Goal: Communication & Community: Answer question/provide support

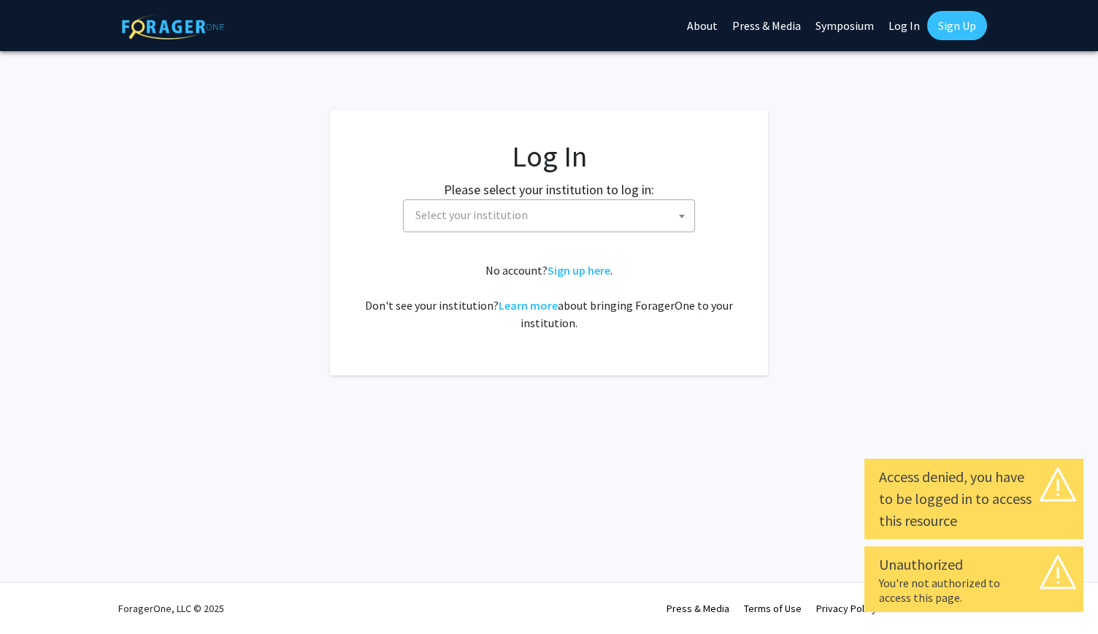
select select
click at [668, 213] on span "Select your institution" at bounding box center [552, 215] width 285 height 30
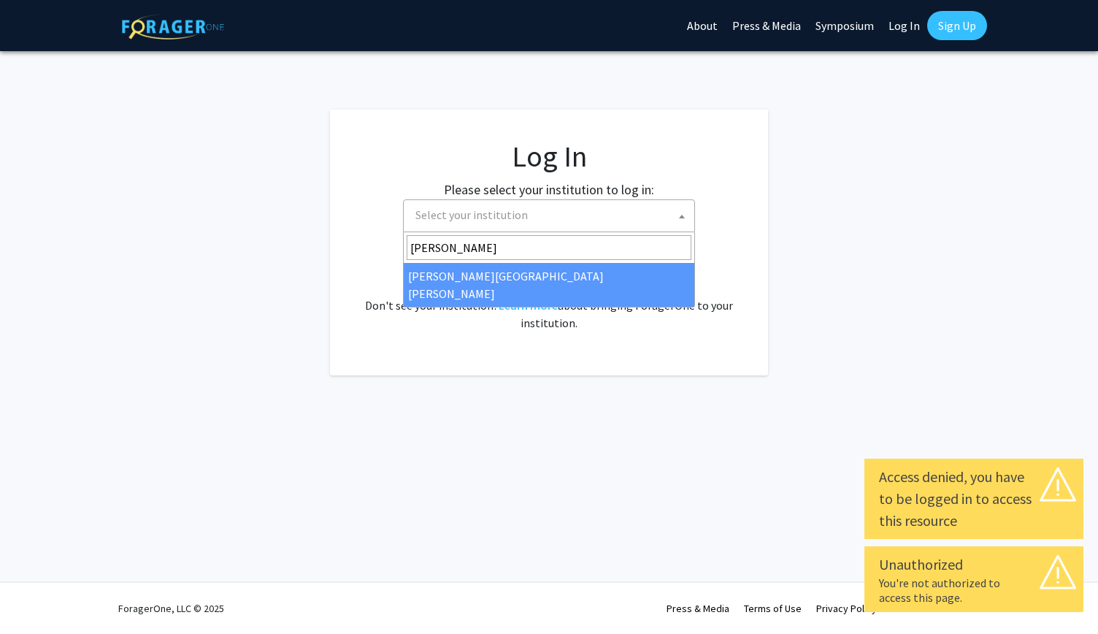
type input "[PERSON_NAME]"
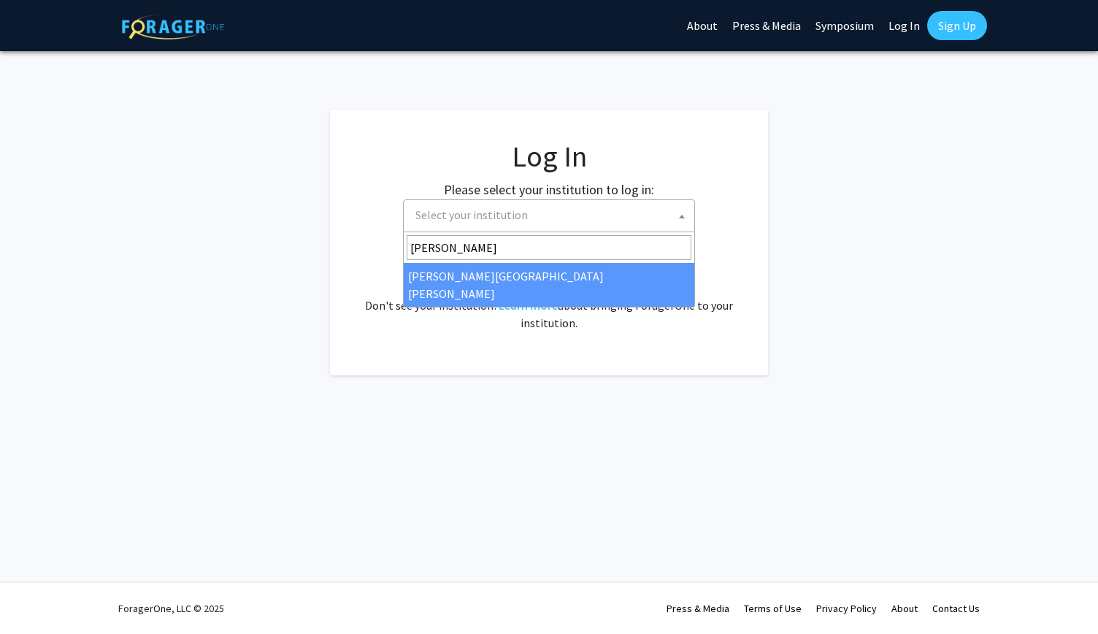
select select "1"
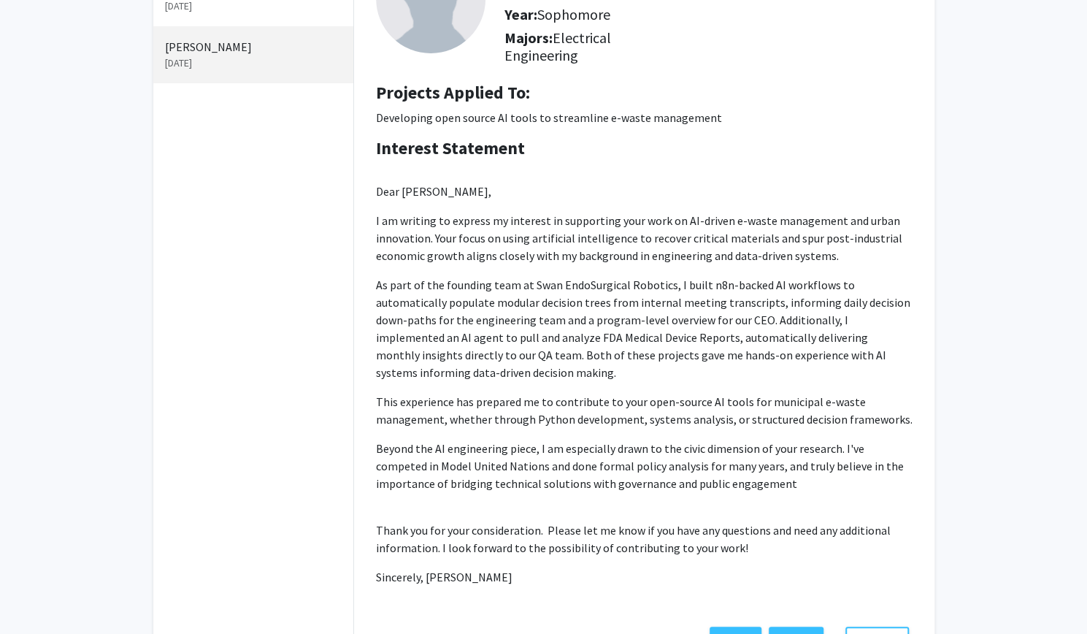
scroll to position [142, 0]
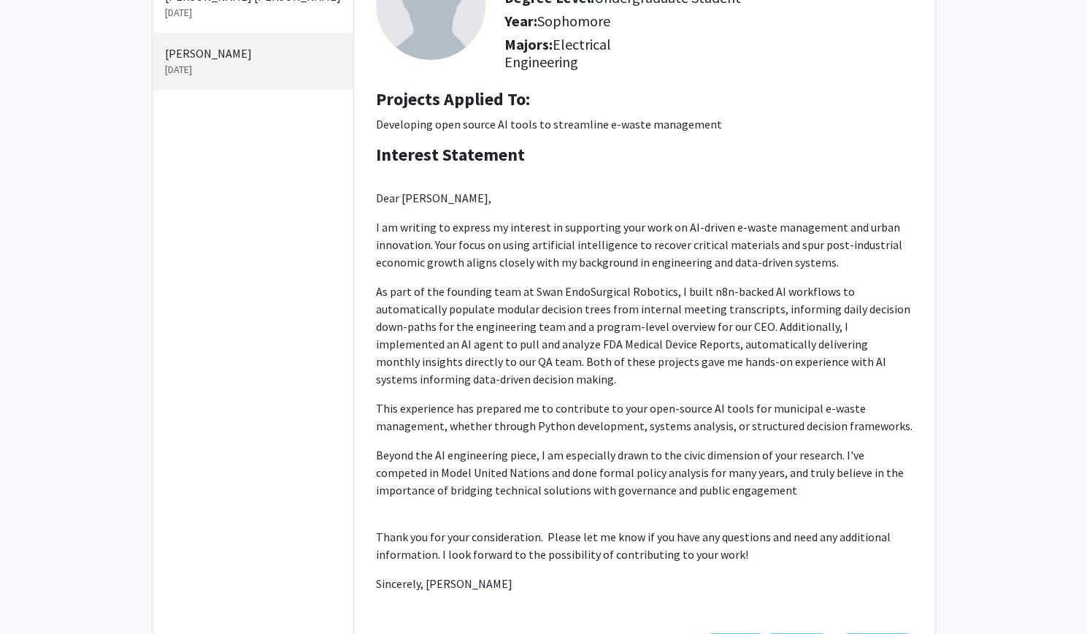
click at [613, 332] on p "As part of the founding team at Swan EndoSurgical Robotics, I built n8n-backed …" at bounding box center [644, 335] width 537 height 105
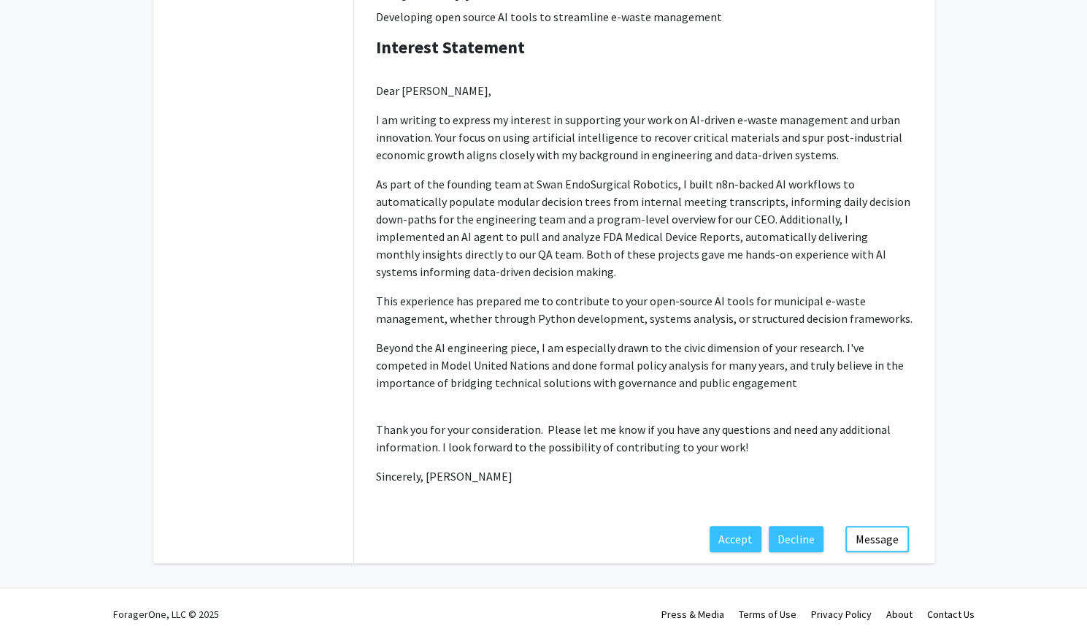
scroll to position [256, 0]
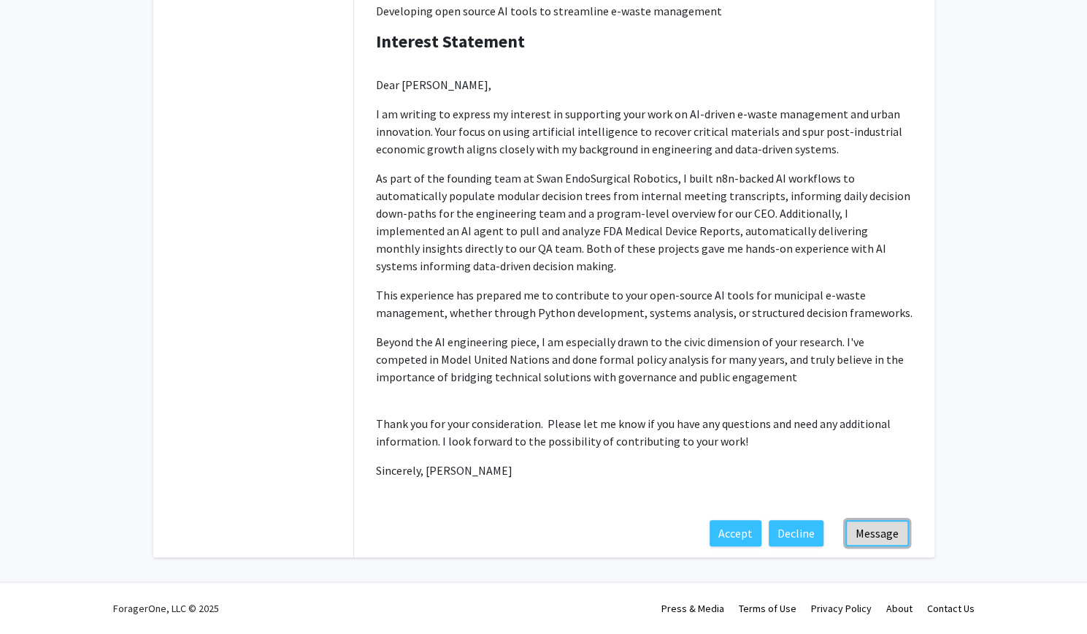
click at [881, 531] on button "Message" at bounding box center [878, 533] width 64 height 26
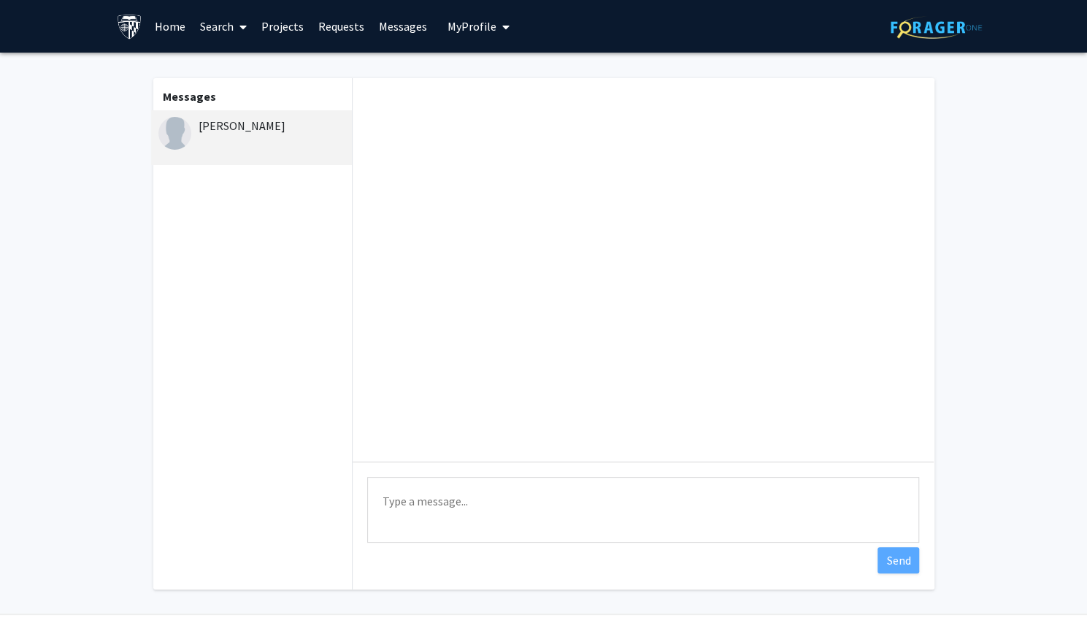
click at [691, 490] on textarea "Type a message" at bounding box center [643, 510] width 552 height 66
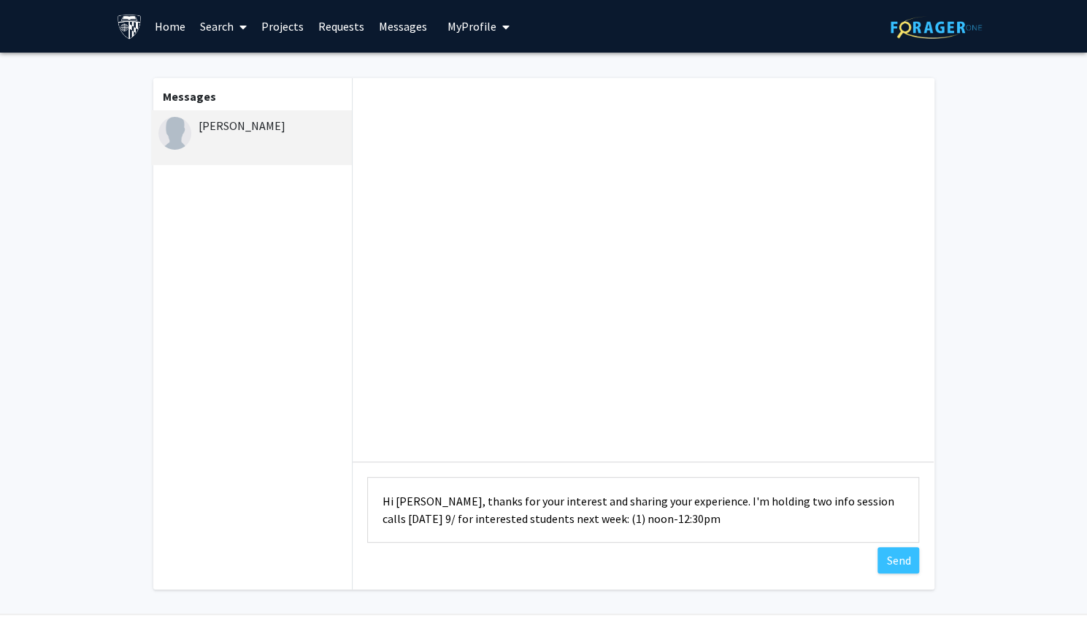
click at [451, 524] on textarea "Hi Sloane, thanks for your interest and sharing your experience. I'm holding tw…" at bounding box center [643, 510] width 552 height 66
click at [1038, 485] on fg-messaging "Messages Sloane Heredia Type a message Hi Sloane, thanks for your interest and …" at bounding box center [543, 338] width 1087 height 570
click at [767, 497] on textarea "Hi Sloane, thanks for your interest and sharing your experience. I'm holding tw…" at bounding box center [643, 510] width 552 height 66
type textarea "Hi Sloane, thanks for your interest and sharing your experience. I'm holding tw…"
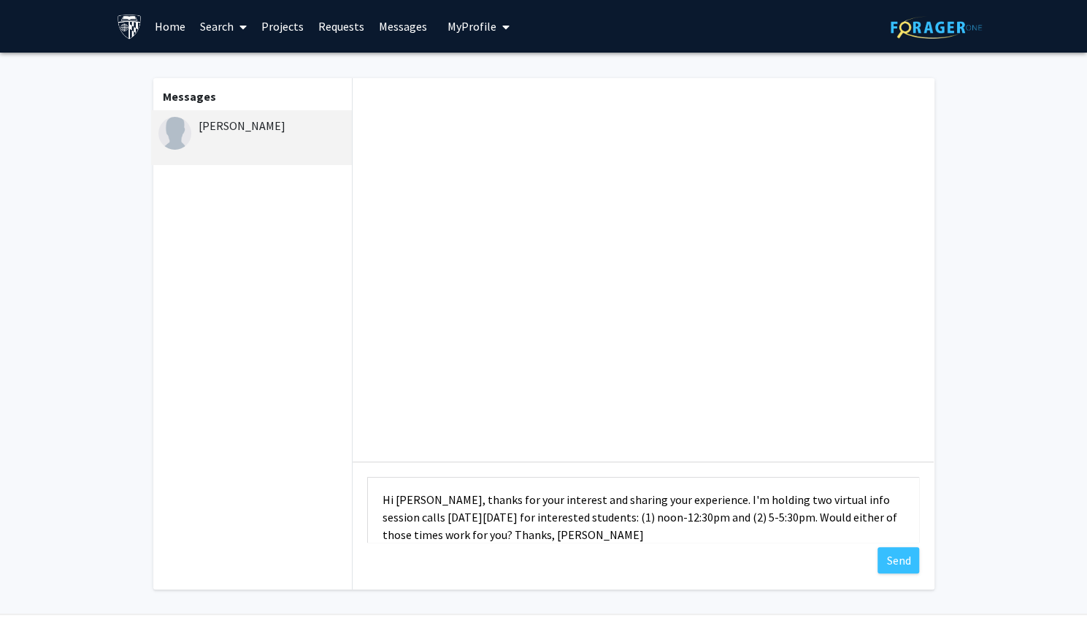
drag, startPoint x: 637, startPoint y: 535, endPoint x: 377, endPoint y: 496, distance: 262.9
click at [377, 496] on textarea "Hi Sloane, thanks for your interest and sharing your experience. I'm holding tw…" at bounding box center [643, 510] width 552 height 66
click at [757, 26] on div "Skip navigation Home Search Projects Requests Messages My Profile David Park Vi…" at bounding box center [544, 26] width 876 height 53
click at [895, 564] on button "Send" at bounding box center [899, 560] width 42 height 26
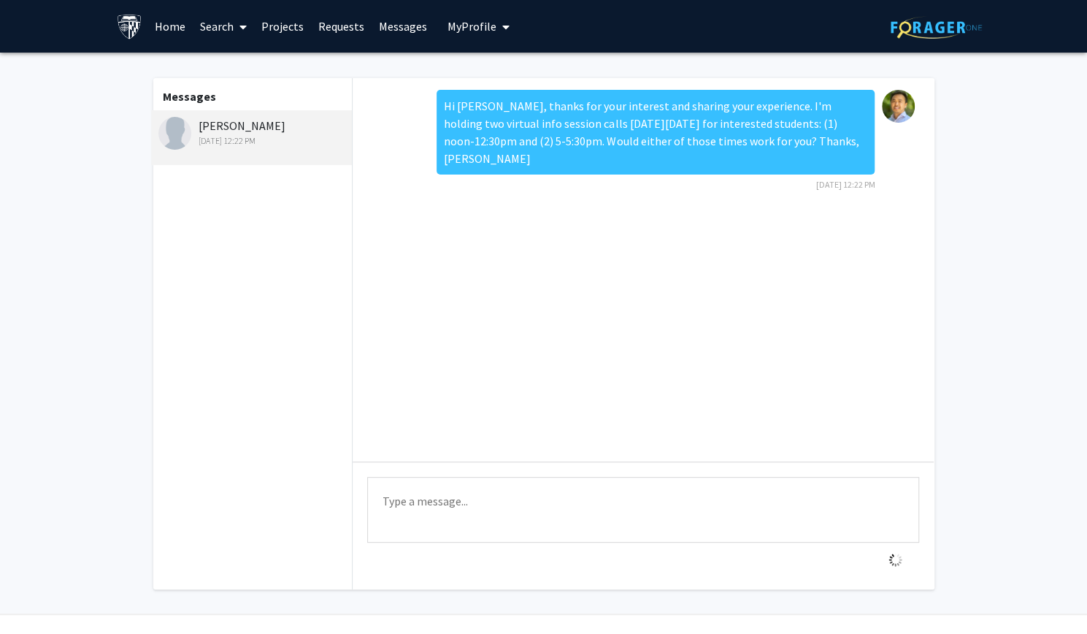
scroll to position [0, 0]
click at [270, 29] on link "Projects" at bounding box center [282, 26] width 57 height 51
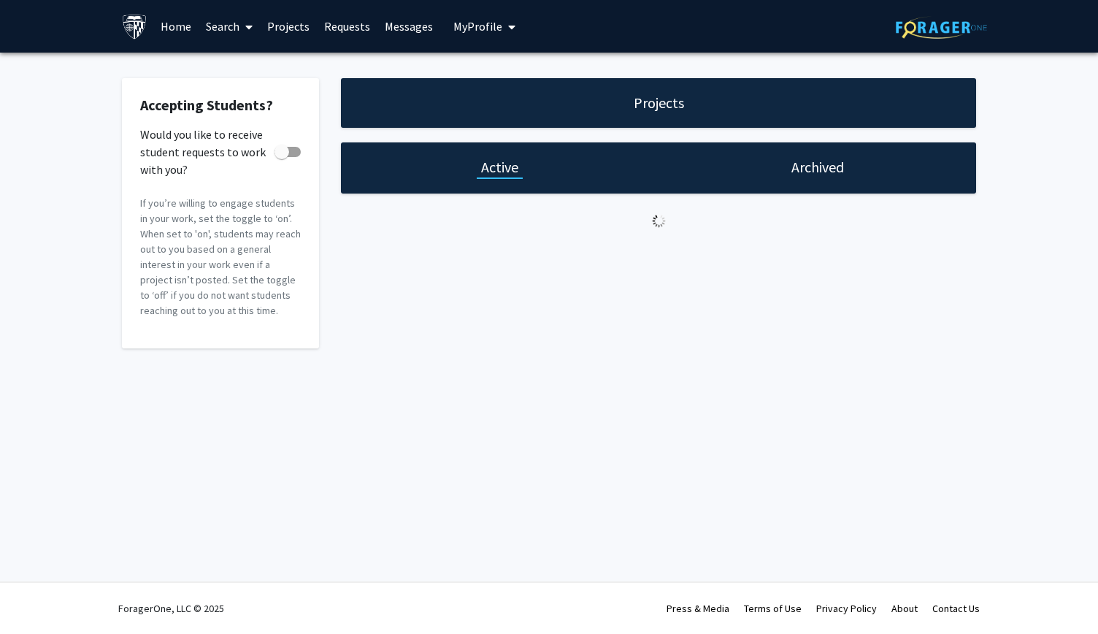
checkbox input "true"
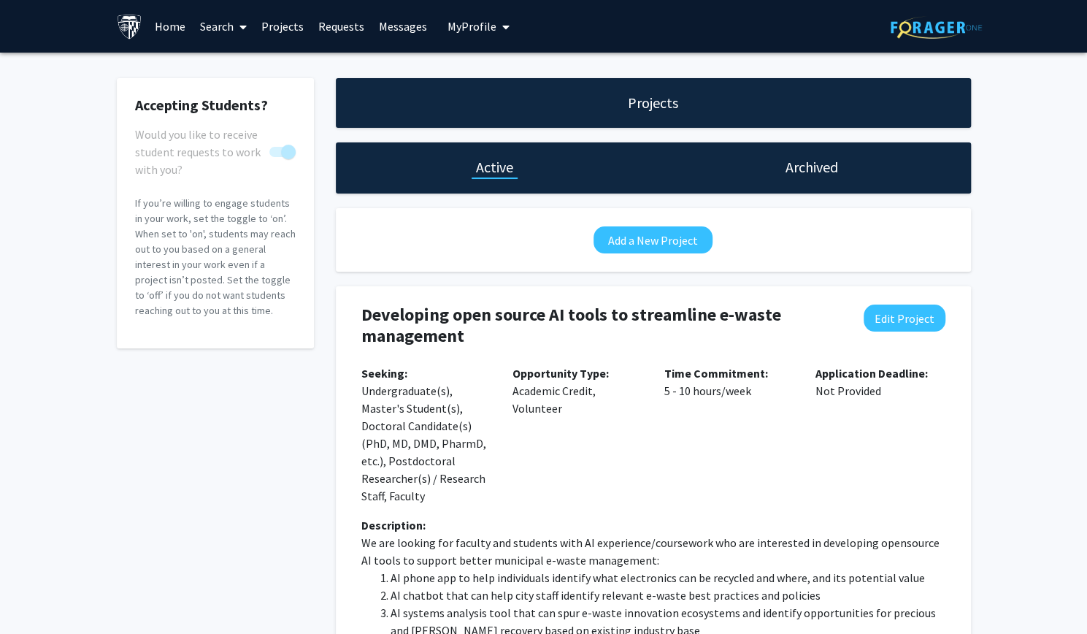
click at [485, 19] on span "My Profile" at bounding box center [472, 26] width 49 height 15
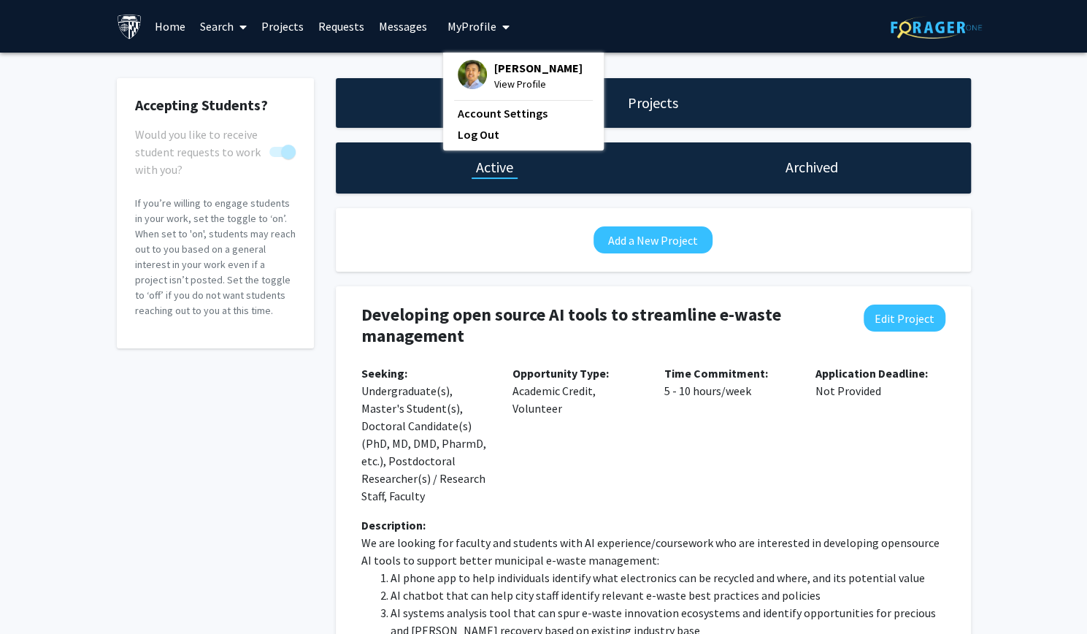
click at [517, 80] on span "View Profile" at bounding box center [538, 84] width 88 height 16
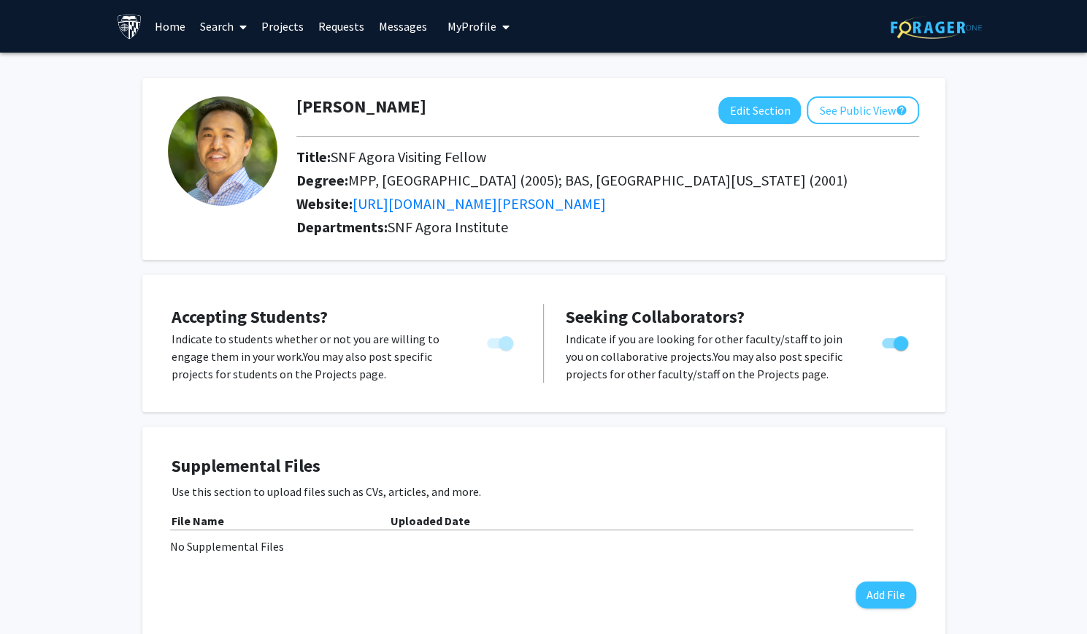
click at [348, 23] on link "Requests" at bounding box center [341, 26] width 61 height 51
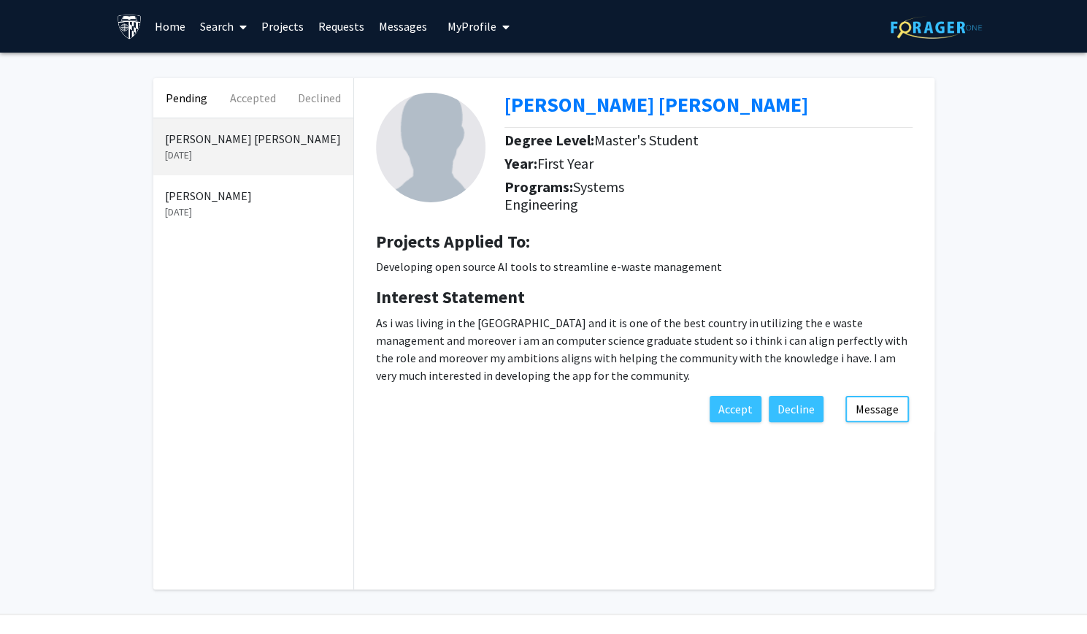
click at [391, 22] on link "Messages" at bounding box center [403, 26] width 63 height 51
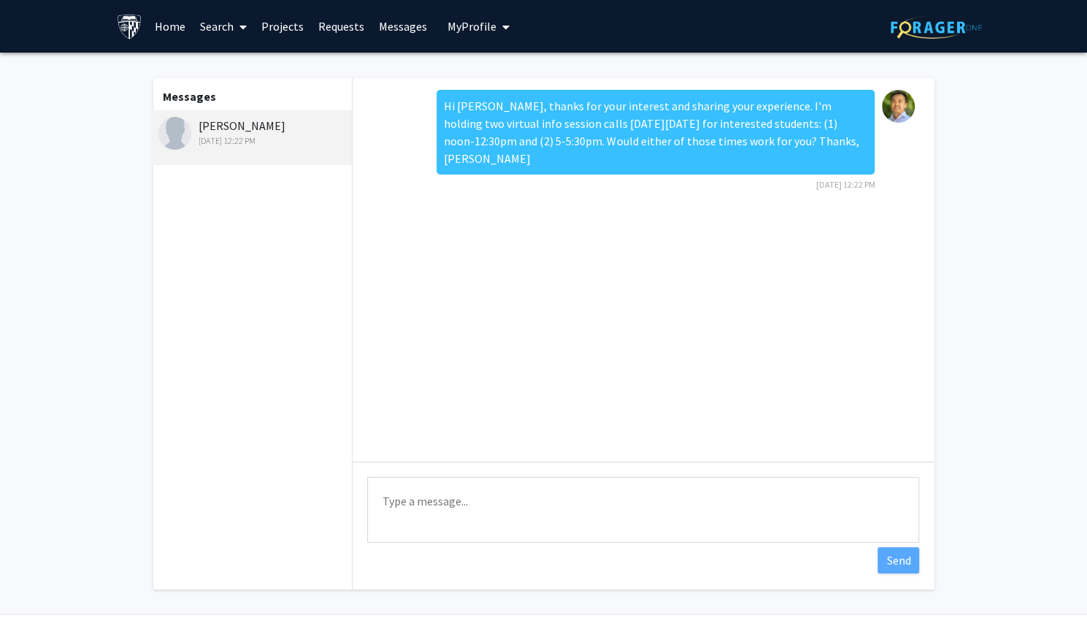
click at [339, 26] on link "Requests" at bounding box center [341, 26] width 61 height 51
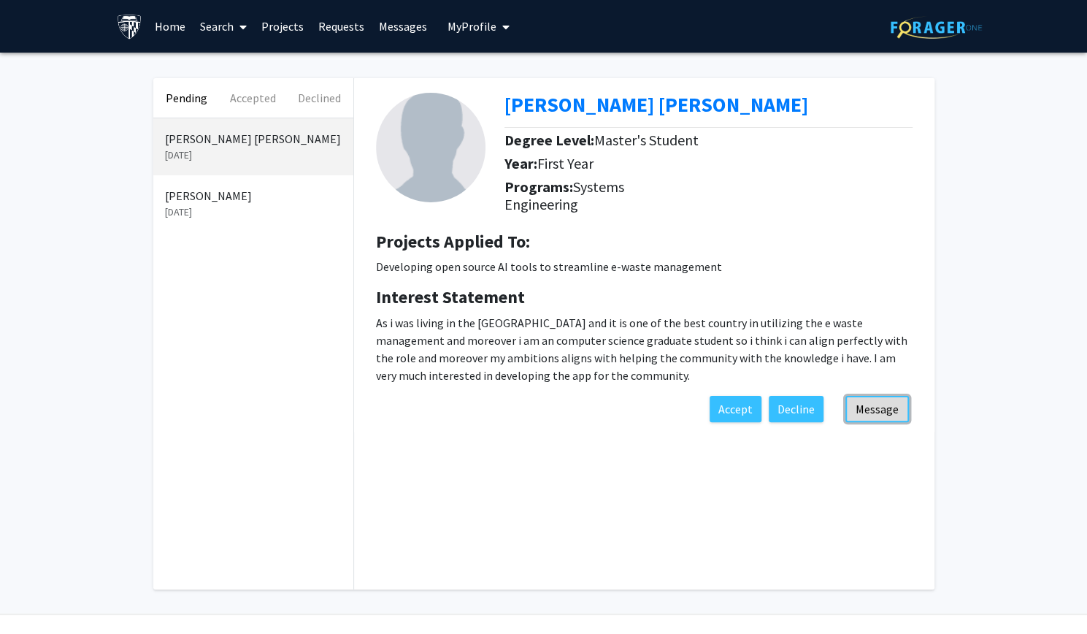
click at [889, 413] on button "Message" at bounding box center [878, 409] width 64 height 26
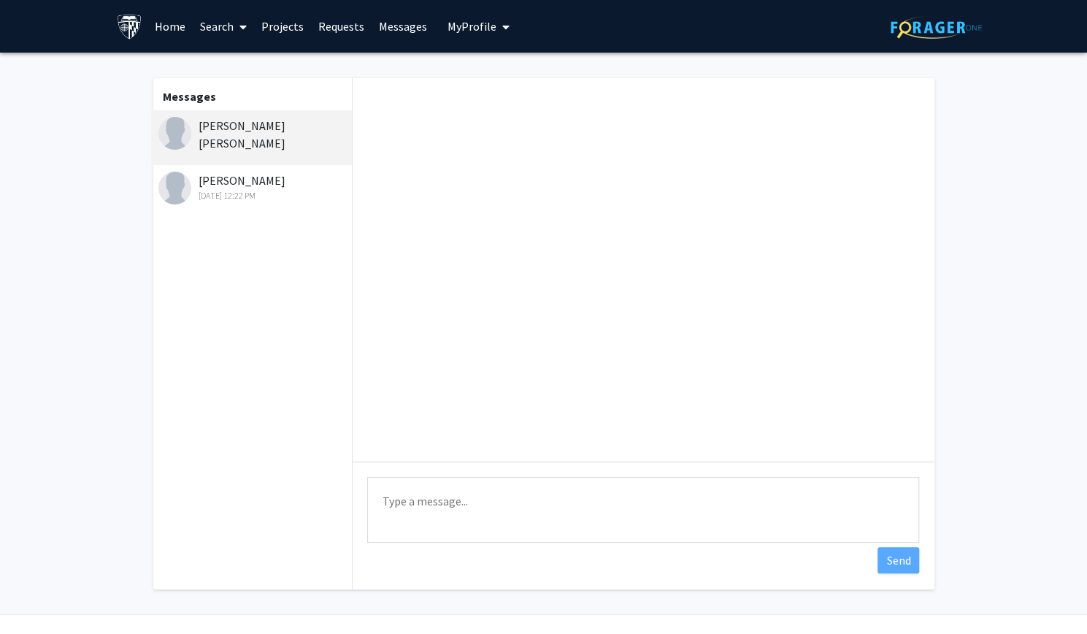
click at [482, 489] on textarea "Type a message" at bounding box center [643, 510] width 552 height 66
click at [1059, 456] on fg-messaging "Messages Ahmed Mahfooz Ali Khan Sloane Heredia Sep 20, 2025 12:22 PM Type a mes…" at bounding box center [543, 338] width 1087 height 570
click at [469, 501] on textarea "Hi Ahmed," at bounding box center [643, 510] width 552 height 66
click at [586, 493] on textarea "Hi Ahmed, thanks for your interest." at bounding box center [643, 510] width 552 height 66
click at [827, 497] on textarea "Hi Ahmed, thanks for your interest. I'm holding two virtual info session calls …" at bounding box center [643, 510] width 552 height 66
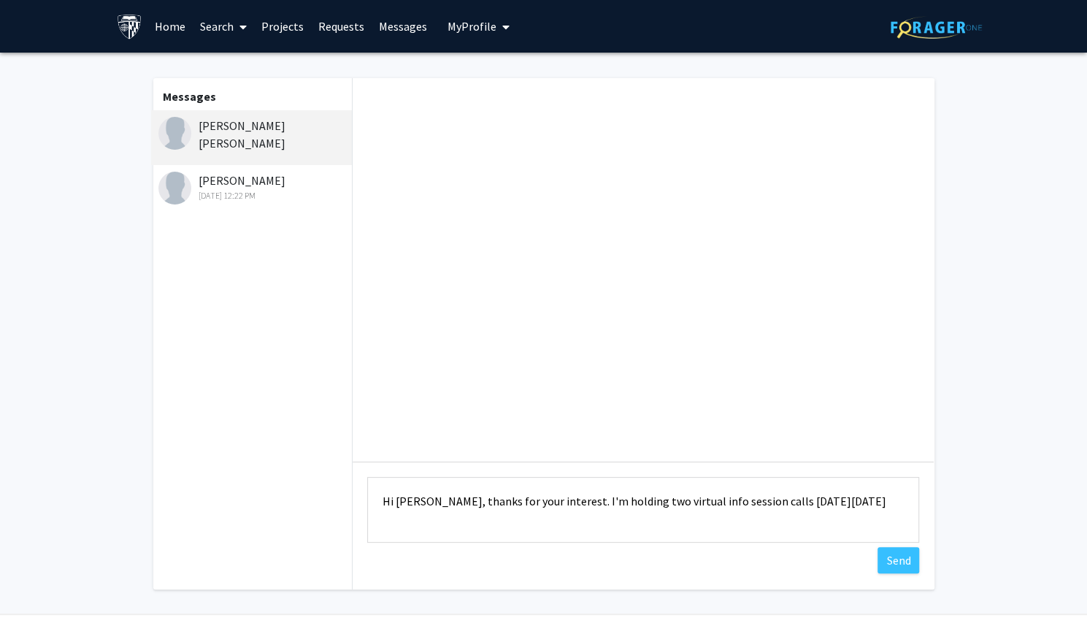
click at [862, 506] on textarea "Hi Ahmed, thanks for your interest. I'm holding two virtual info session calls …" at bounding box center [643, 510] width 552 height 66
click at [509, 521] on textarea "Hi Ahmed, thanks for your interest. I'm holding two virtual info session calls …" at bounding box center [643, 510] width 552 height 66
click at [573, 516] on textarea "Hi Ahmed, thanks for your interest. I'm holding two virtual info session calls …" at bounding box center [643, 510] width 552 height 66
click at [720, 522] on textarea "Hi Ahmed, thanks for your interest. I'm holding two virtual info session calls …" at bounding box center [643, 510] width 552 height 66
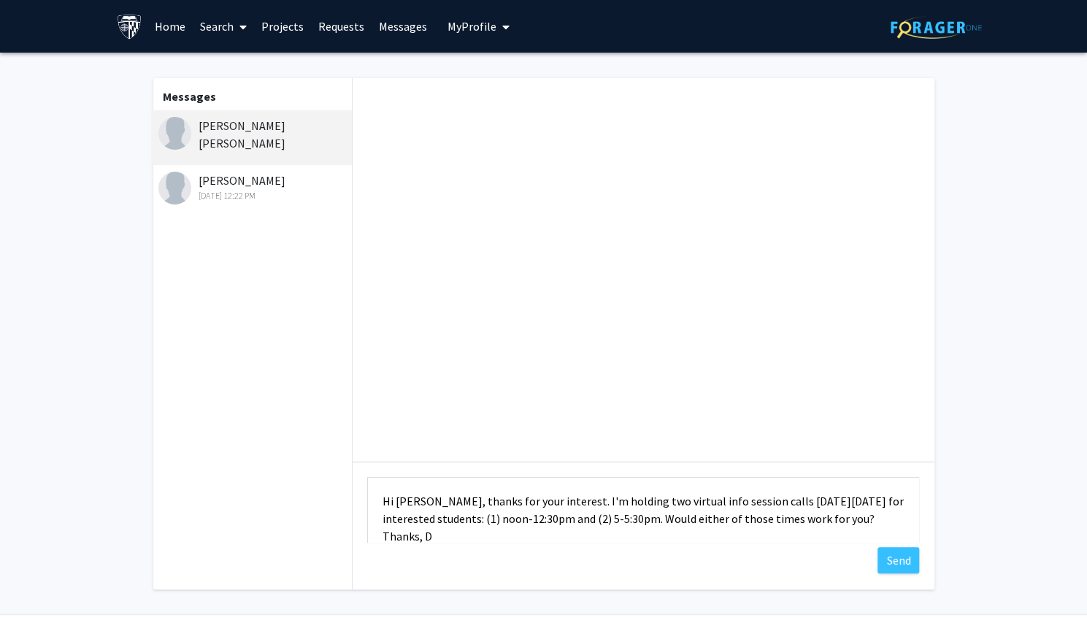
scroll to position [1, 0]
type textarea "Hi Ahmed, thanks for your interest. I'm holding two virtual info session calls …"
click at [896, 559] on button "Send" at bounding box center [899, 560] width 42 height 26
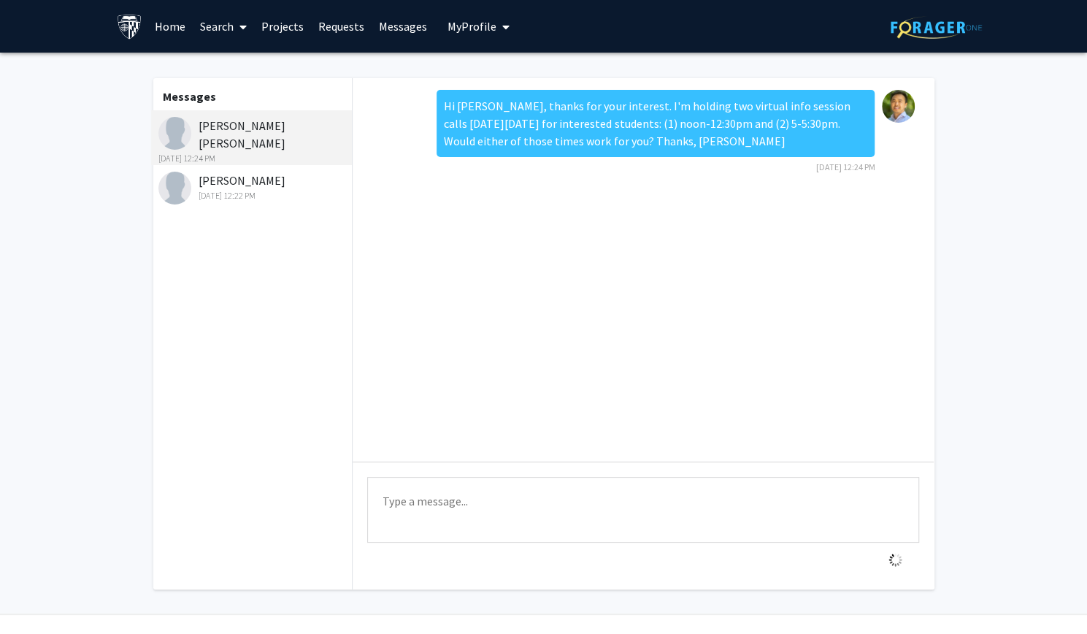
scroll to position [0, 0]
click at [218, 27] on link "Search" at bounding box center [223, 26] width 61 height 51
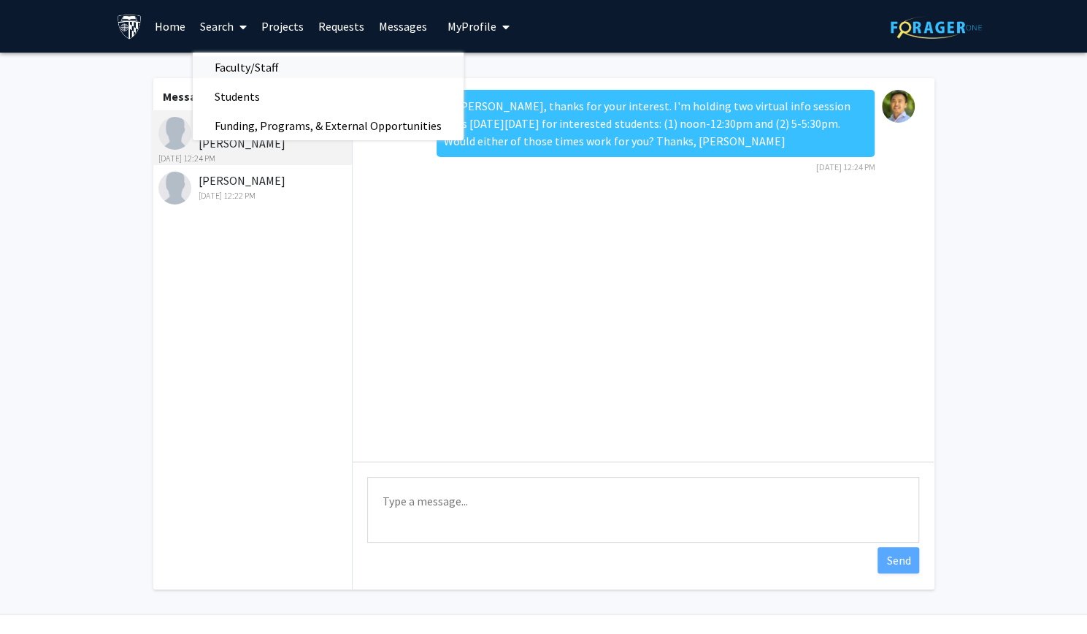
click at [226, 62] on span "Faculty/Staff" at bounding box center [246, 67] width 107 height 29
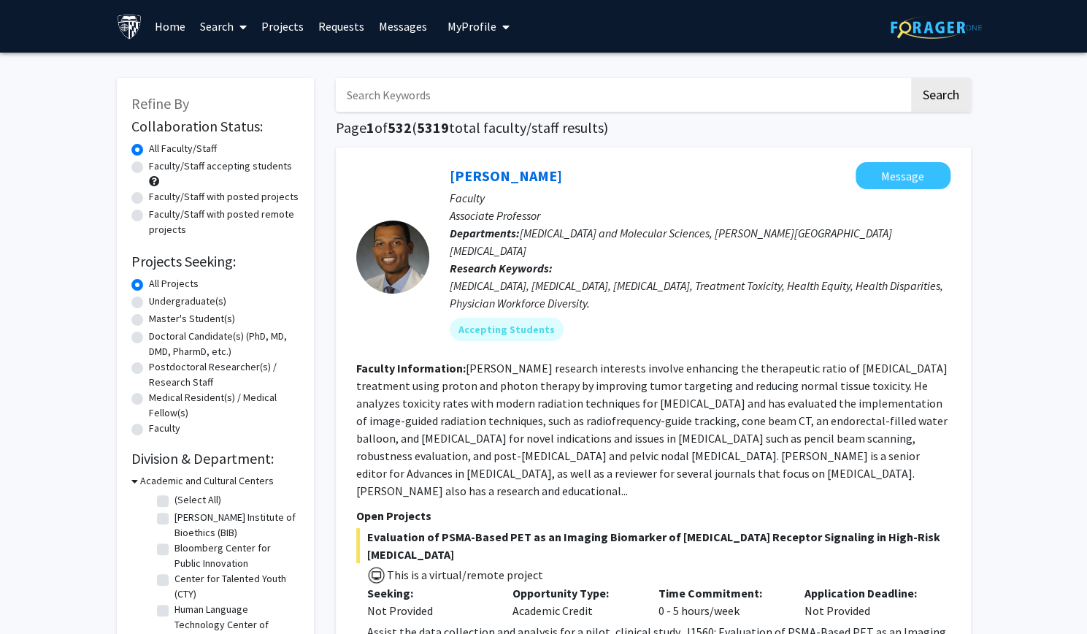
click at [169, 23] on link "Home" at bounding box center [170, 26] width 45 height 51
